Goal: Task Accomplishment & Management: Use online tool/utility

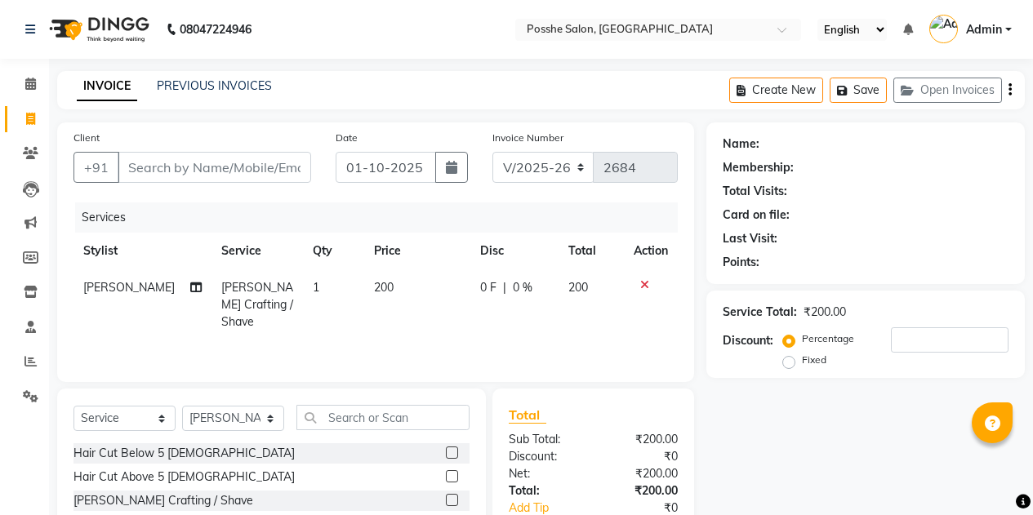
select select "6052"
select select "service"
click at [648, 281] on div at bounding box center [651, 284] width 34 height 11
click at [645, 285] on icon at bounding box center [644, 284] width 9 height 11
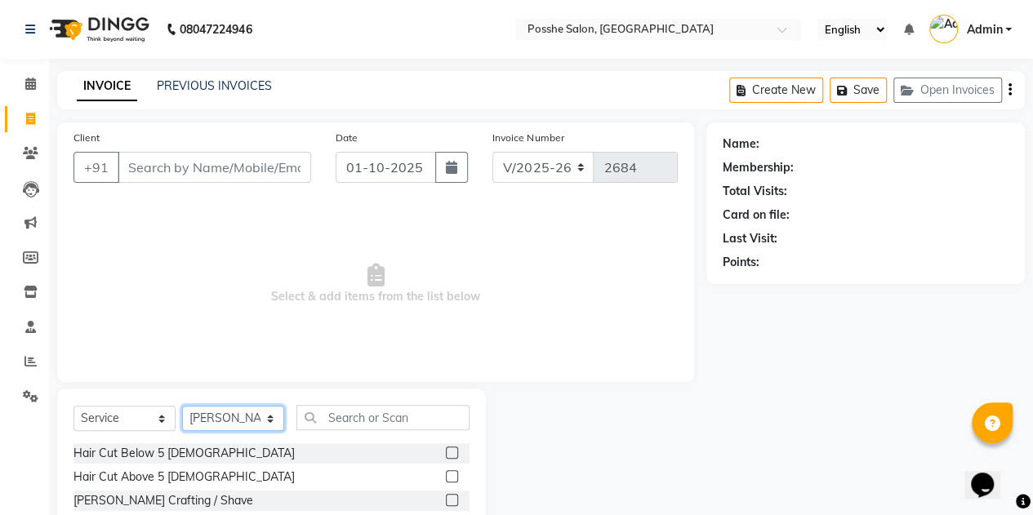
click at [222, 411] on select "Select Stylist [PERSON_NAME] [PERSON_NAME] [PERSON_NAME] Posshe for products [P…" at bounding box center [233, 418] width 102 height 25
select select "43697"
click at [182, 406] on select "Select Stylist [PERSON_NAME] [PERSON_NAME] [PERSON_NAME] Posshe for products [P…" at bounding box center [233, 418] width 102 height 25
click at [352, 425] on input "text" at bounding box center [382, 417] width 173 height 25
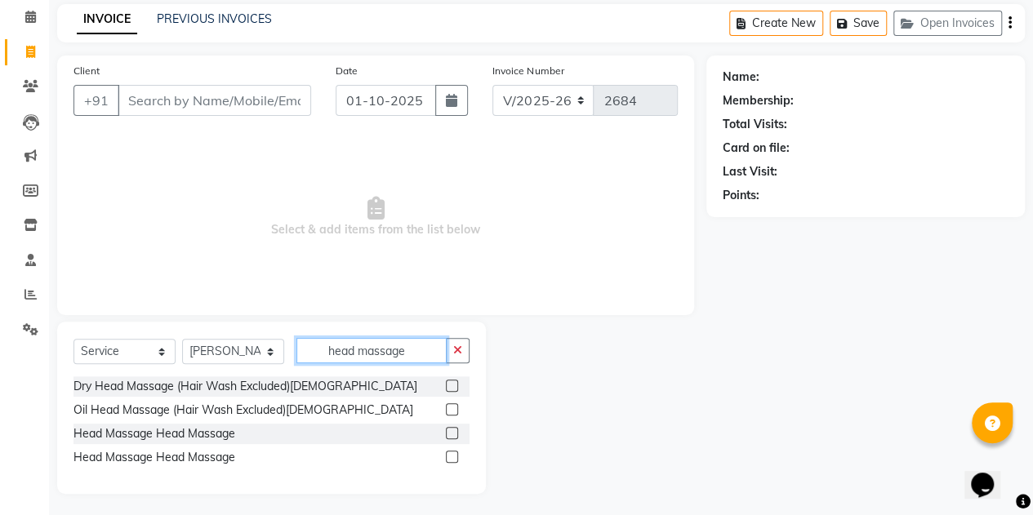
scroll to position [69, 0]
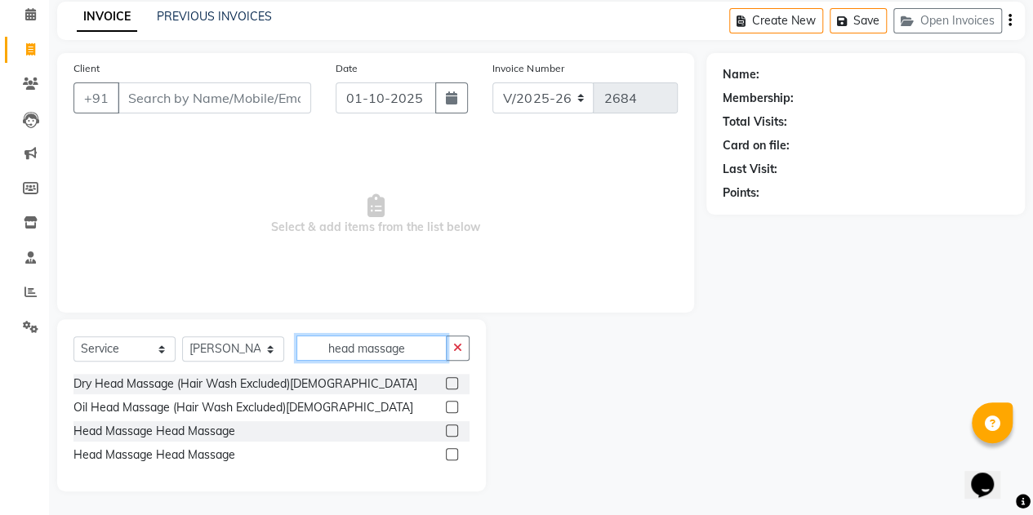
type input "head massage"
click at [451, 430] on label at bounding box center [452, 431] width 12 height 12
click at [451, 430] on input "checkbox" at bounding box center [451, 431] width 11 height 11
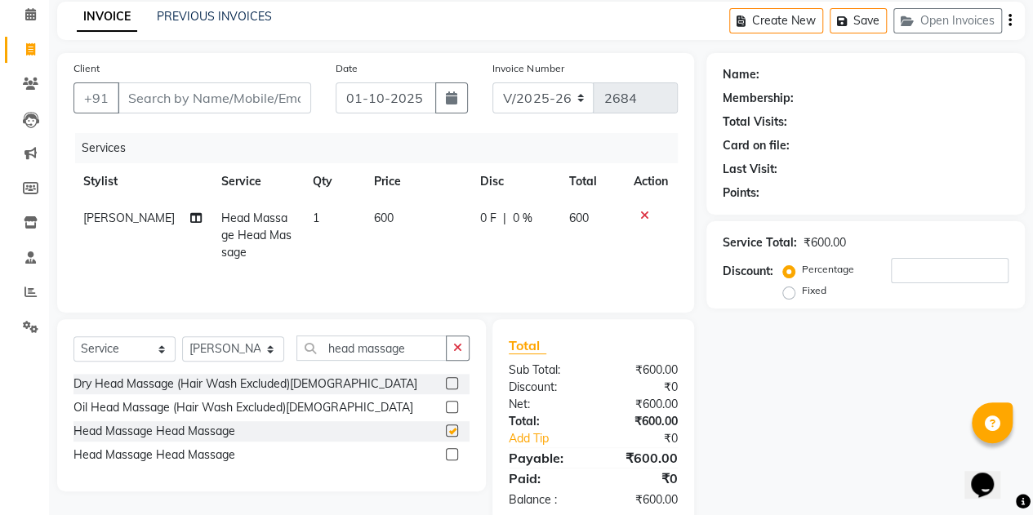
checkbox input "false"
click at [382, 229] on td "600" at bounding box center [417, 235] width 106 height 71
select select "43697"
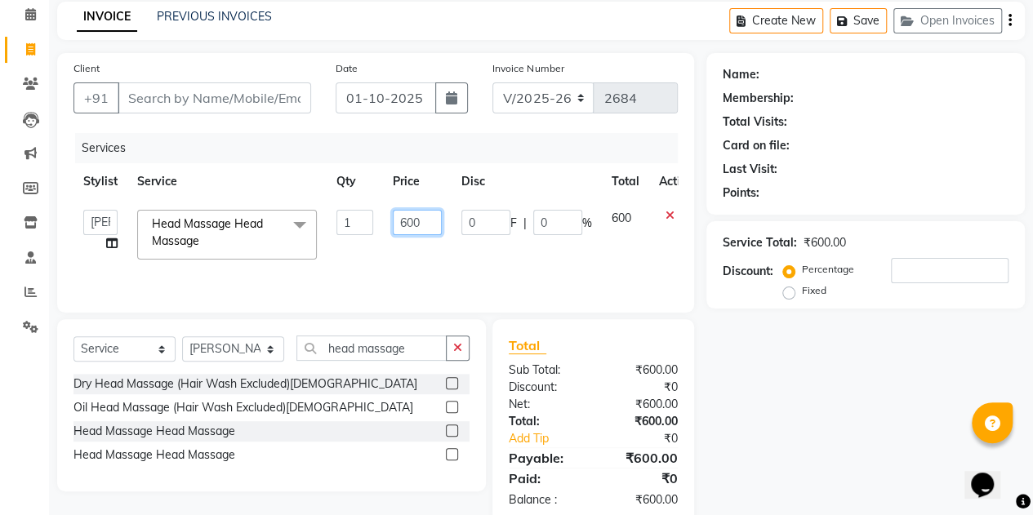
click at [407, 227] on input "600" at bounding box center [417, 222] width 49 height 25
type input "300"
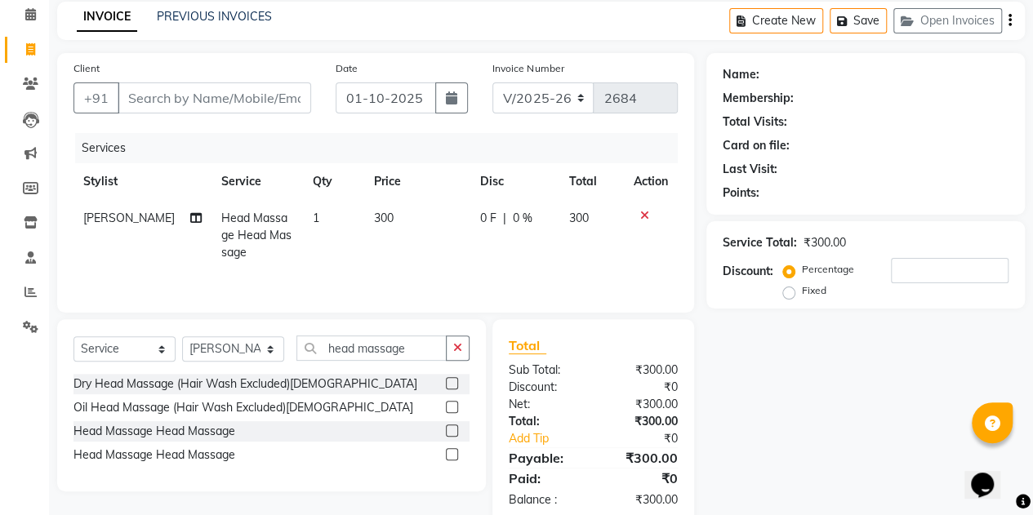
click at [407, 257] on td "300" at bounding box center [417, 235] width 106 height 71
select select "43697"
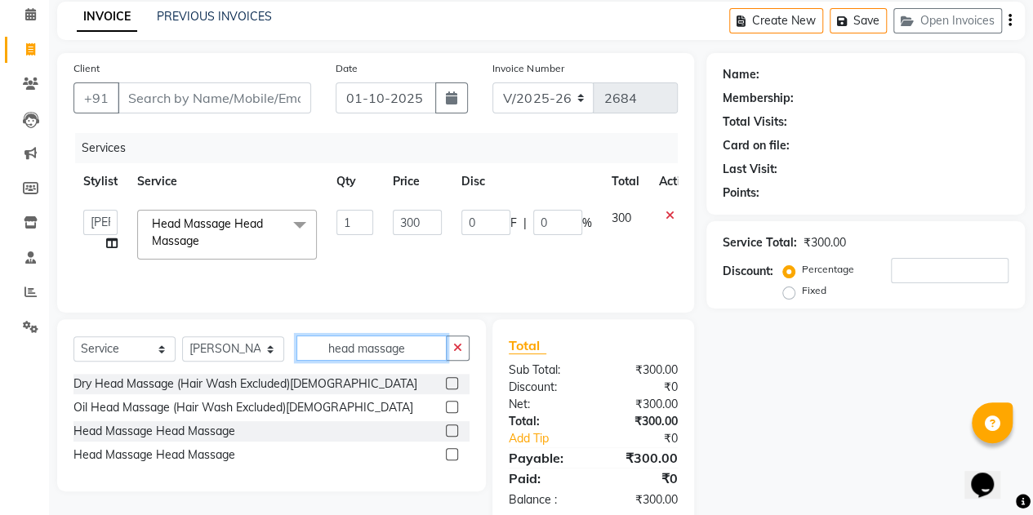
click at [392, 348] on input "head massage" at bounding box center [371, 348] width 150 height 25
type input "h"
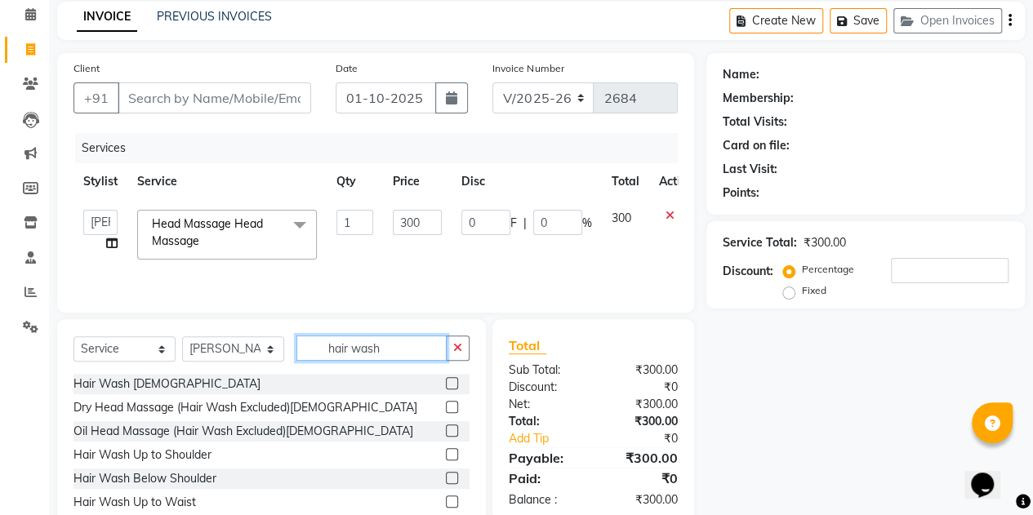
type input "hair wash"
click at [446, 478] on label at bounding box center [452, 478] width 12 height 12
click at [446, 478] on input "checkbox" at bounding box center [451, 479] width 11 height 11
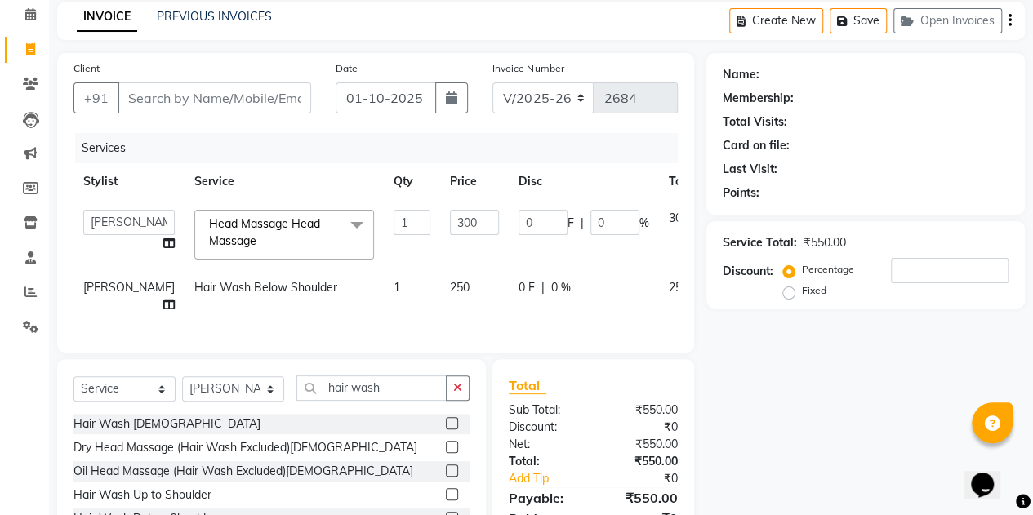
checkbox input "false"
click at [450, 288] on span "250" at bounding box center [460, 287] width 20 height 15
select select "43697"
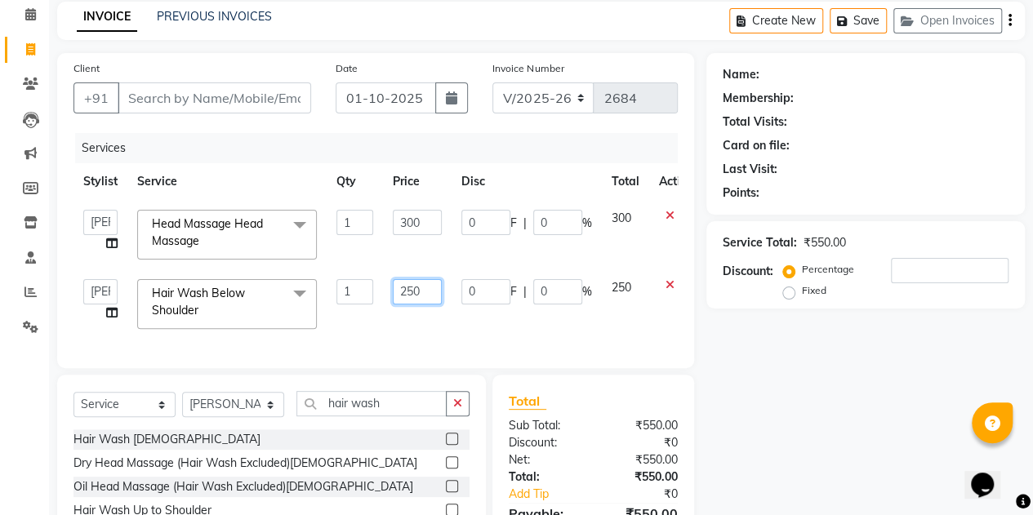
click at [408, 293] on input "250" at bounding box center [417, 291] width 49 height 25
type input "350"
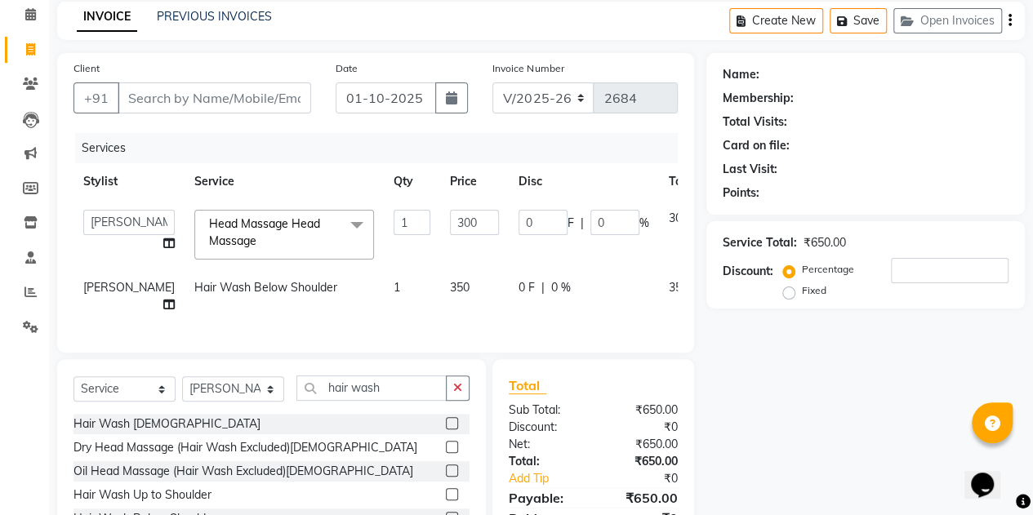
click at [769, 419] on div "Name: Membership: Total Visits: Card on file: Last Visit: Points: Service Total…" at bounding box center [871, 326] width 331 height 547
click at [276, 97] on input "Client" at bounding box center [215, 97] width 194 height 31
type input "9"
type input "0"
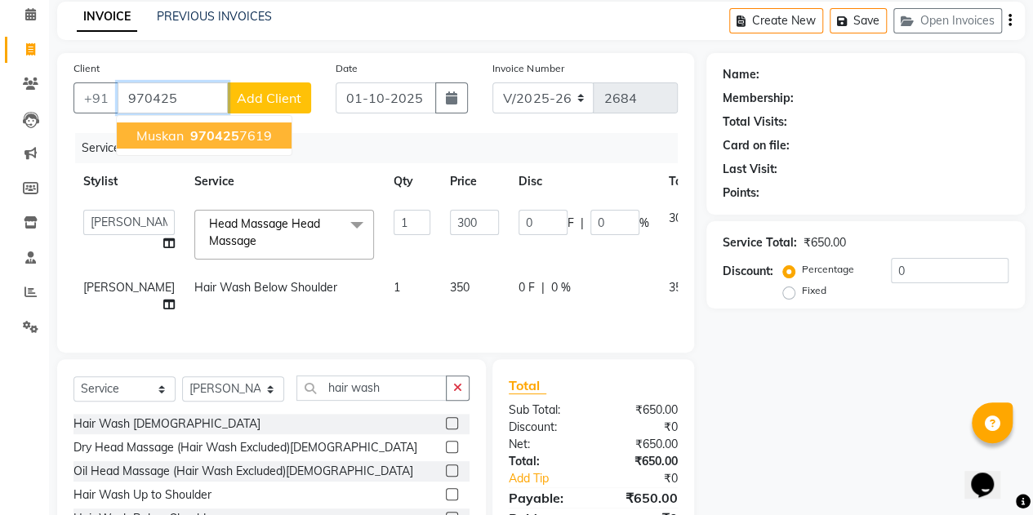
click at [234, 134] on span "970425" at bounding box center [214, 135] width 49 height 16
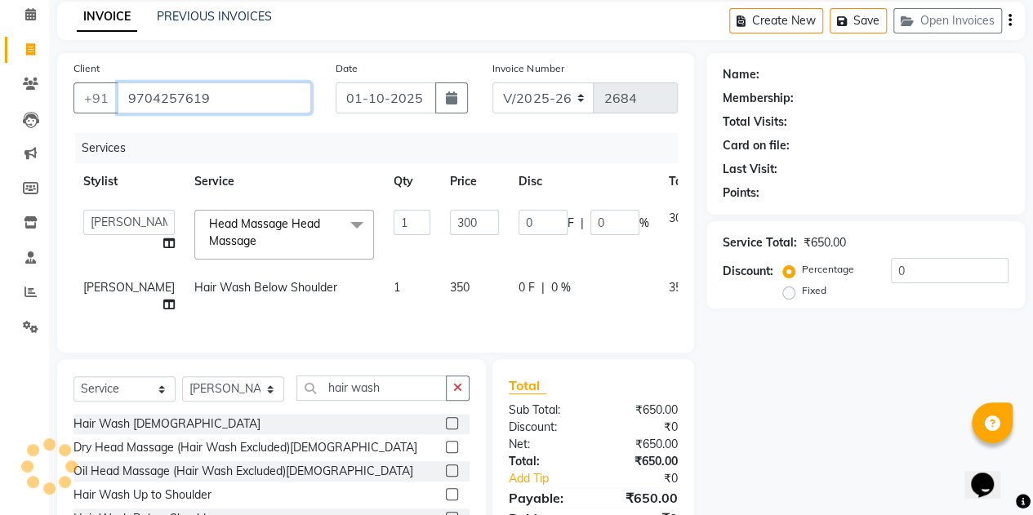
type input "9704257619"
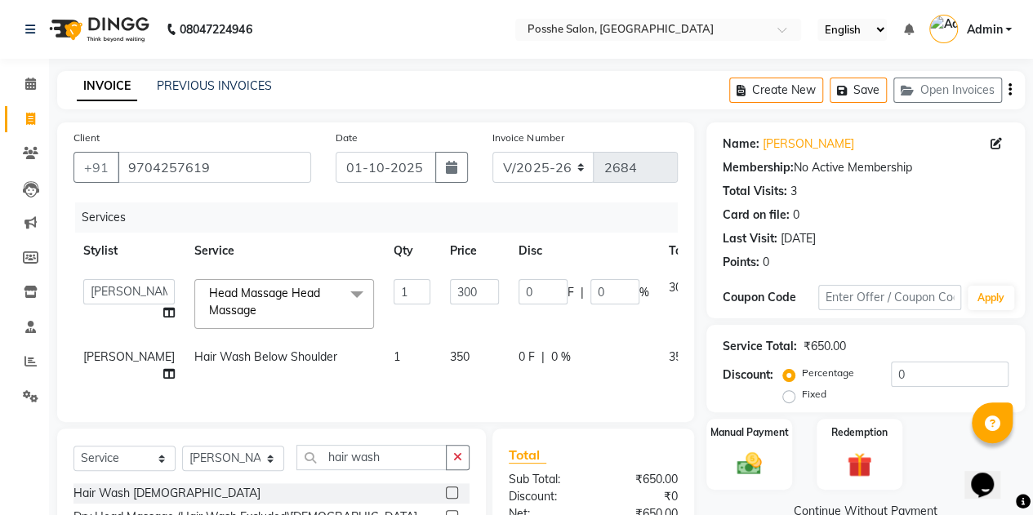
scroll to position [189, 0]
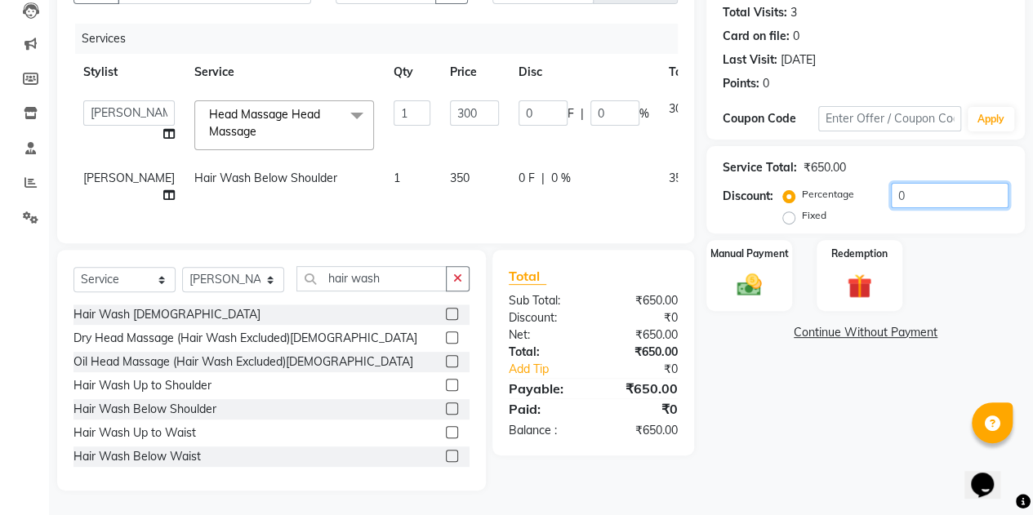
click at [928, 185] on input "0" at bounding box center [950, 195] width 118 height 25
click at [844, 364] on div "Name: [PERSON_NAME] Membership: No Active Membership Total Visits: 3 Card on fi…" at bounding box center [871, 217] width 331 height 547
click at [738, 256] on div "Manual Payment" at bounding box center [749, 275] width 89 height 74
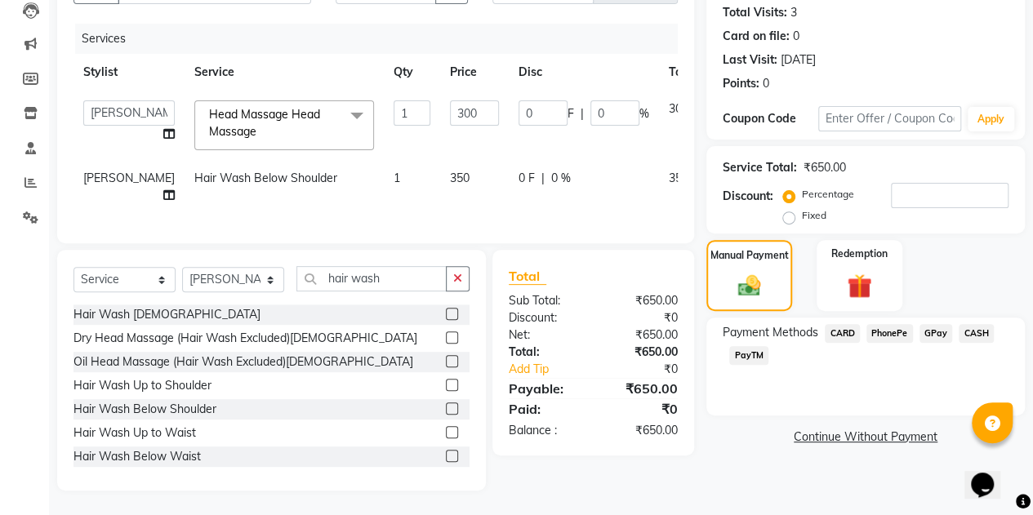
click at [753, 346] on span "PayTM" at bounding box center [748, 355] width 39 height 19
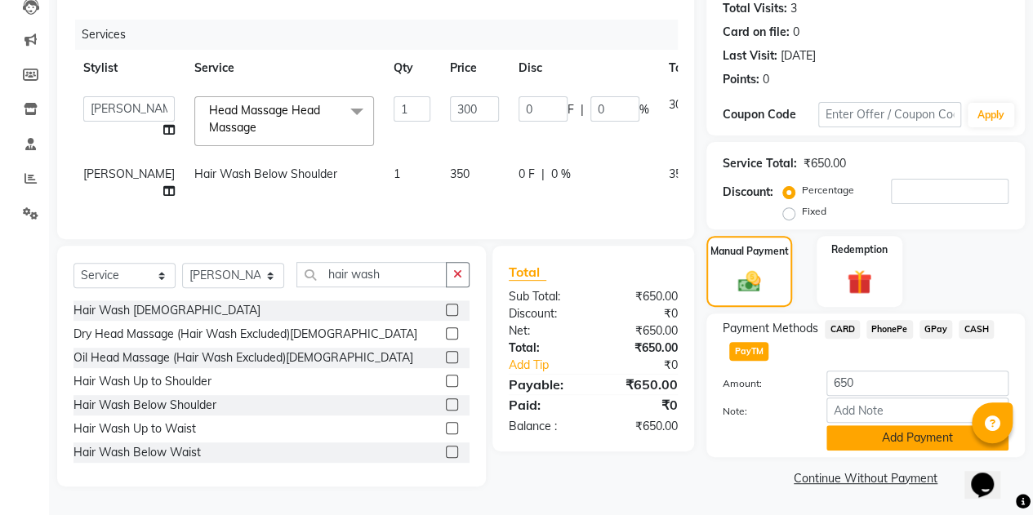
click at [856, 431] on button "Add Payment" at bounding box center [917, 437] width 182 height 25
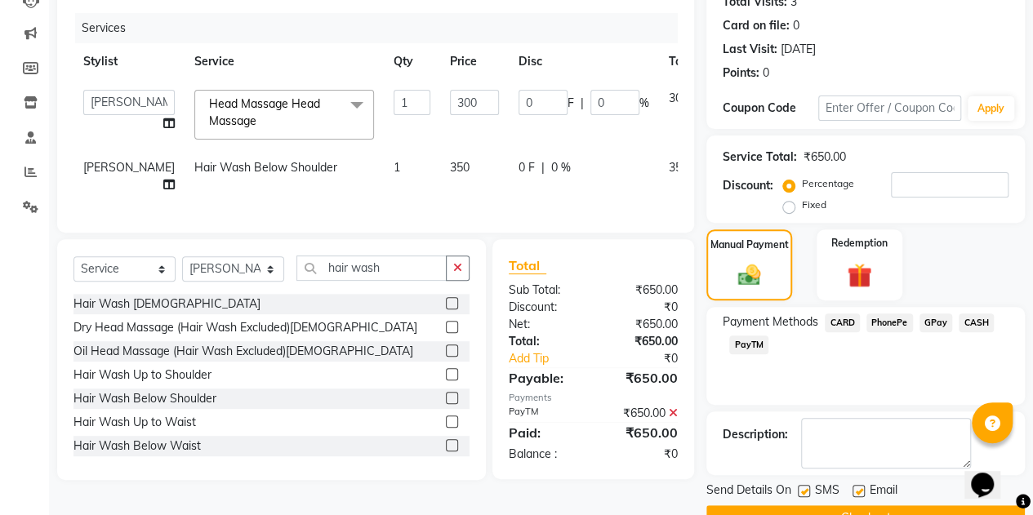
scroll to position [227, 0]
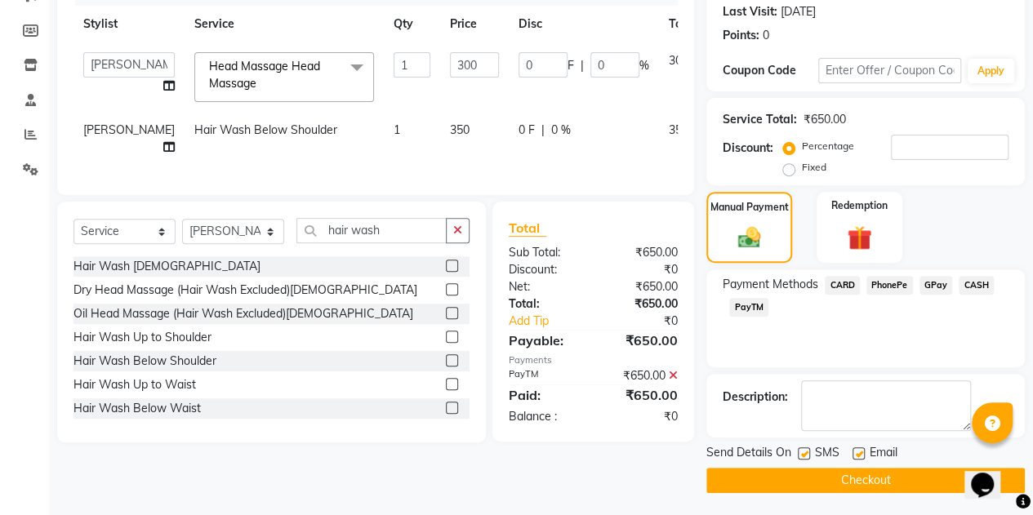
click at [857, 453] on label at bounding box center [858, 453] width 12 height 12
click at [857, 453] on input "checkbox" at bounding box center [857, 454] width 11 height 11
checkbox input "false"
click at [805, 447] on label at bounding box center [804, 453] width 12 height 12
click at [805, 449] on input "checkbox" at bounding box center [803, 454] width 11 height 11
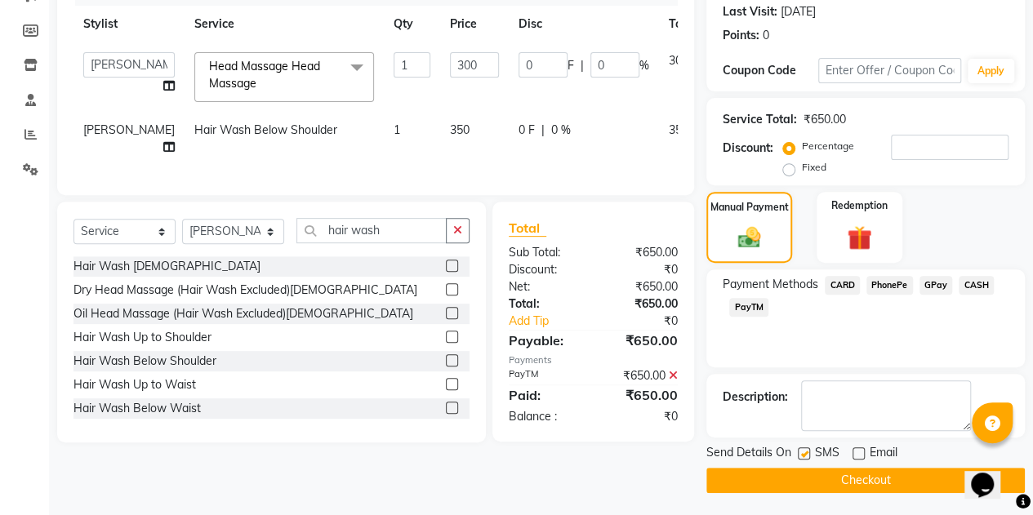
checkbox input "false"
click at [821, 478] on button "Checkout" at bounding box center [865, 480] width 318 height 25
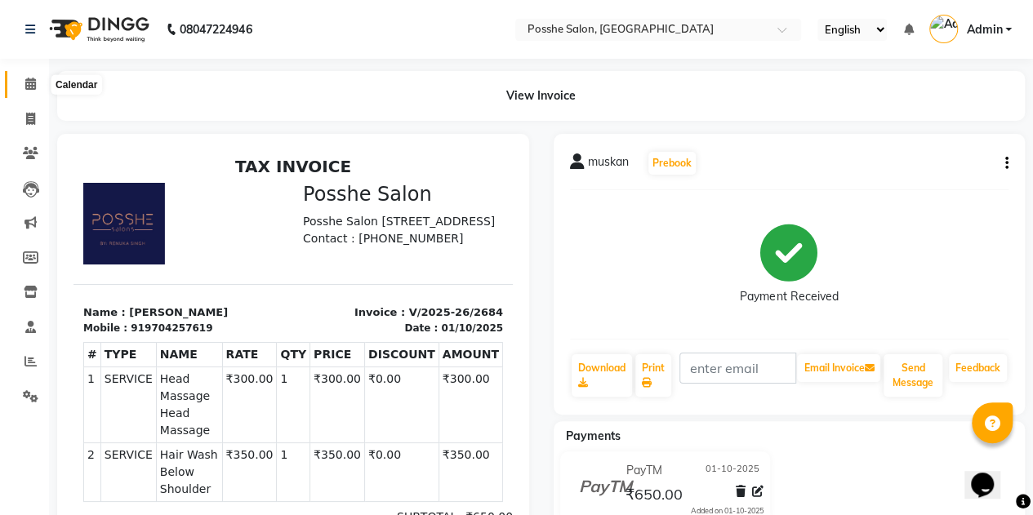
click at [23, 87] on span at bounding box center [30, 84] width 29 height 19
